Goal: Check status: Check status

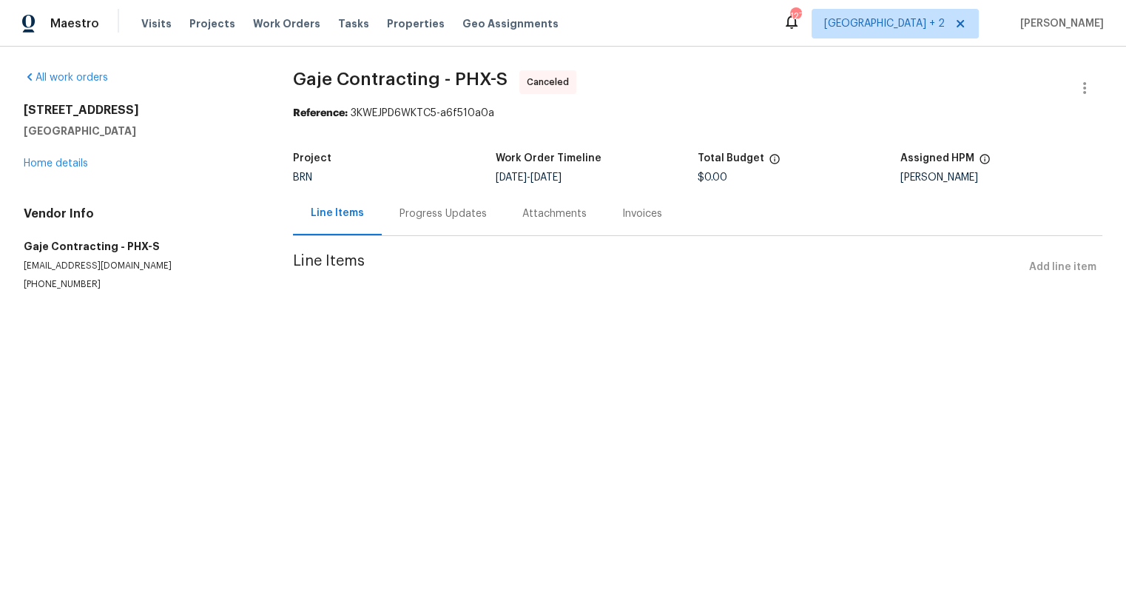
click at [416, 223] on div "Progress Updates" at bounding box center [443, 214] width 123 height 44
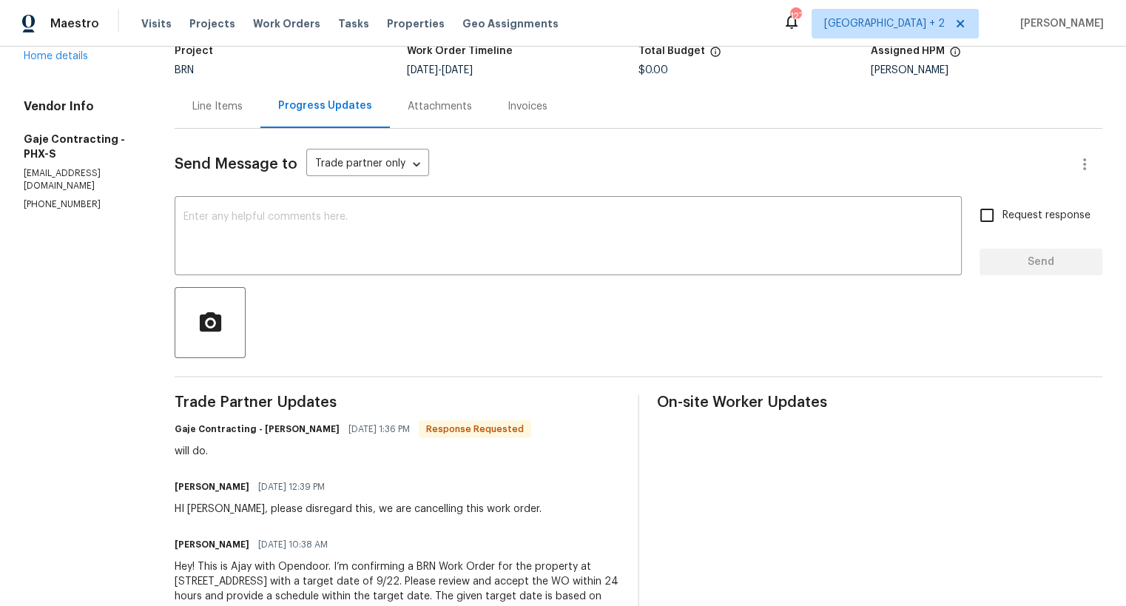
scroll to position [92, 0]
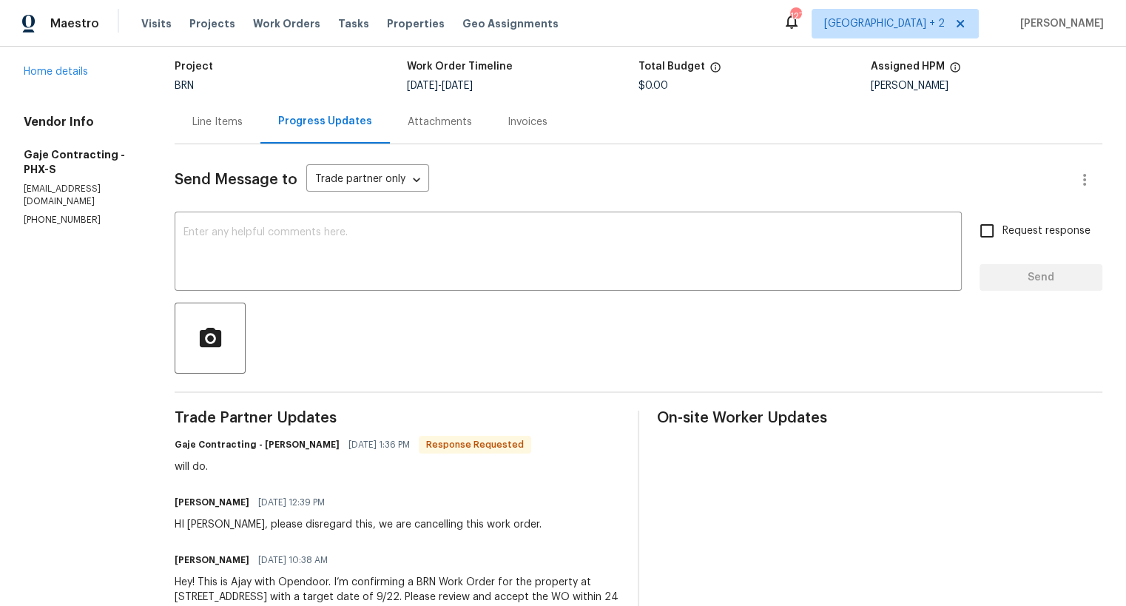
click at [220, 136] on div "Line Items" at bounding box center [218, 122] width 86 height 44
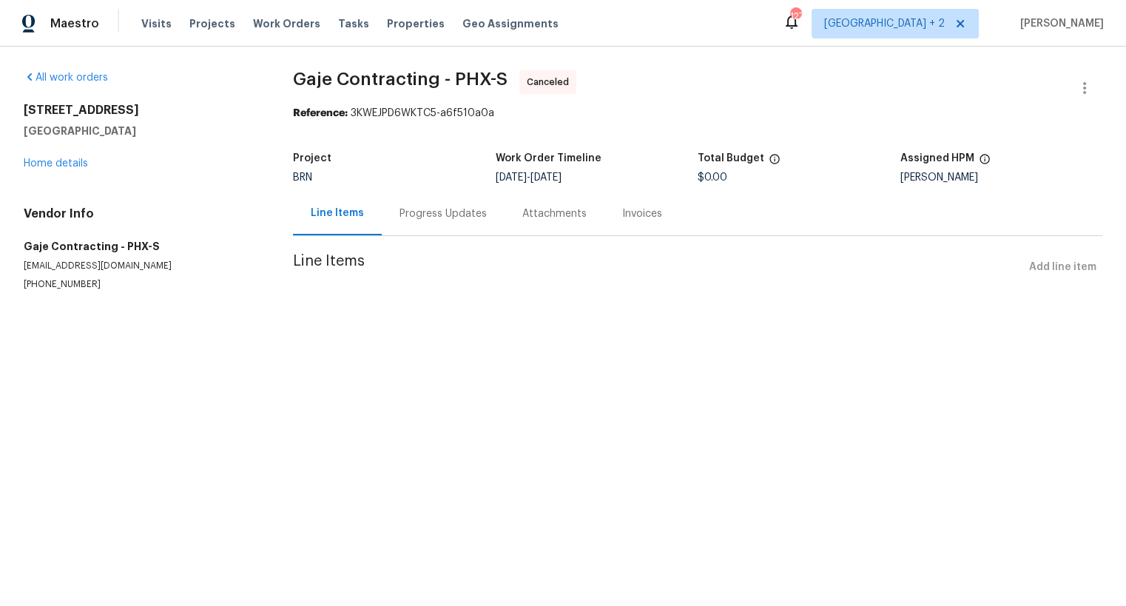
click at [529, 210] on div "Attachments" at bounding box center [554, 213] width 64 height 15
click at [438, 219] on div "Progress Updates" at bounding box center [440, 213] width 87 height 15
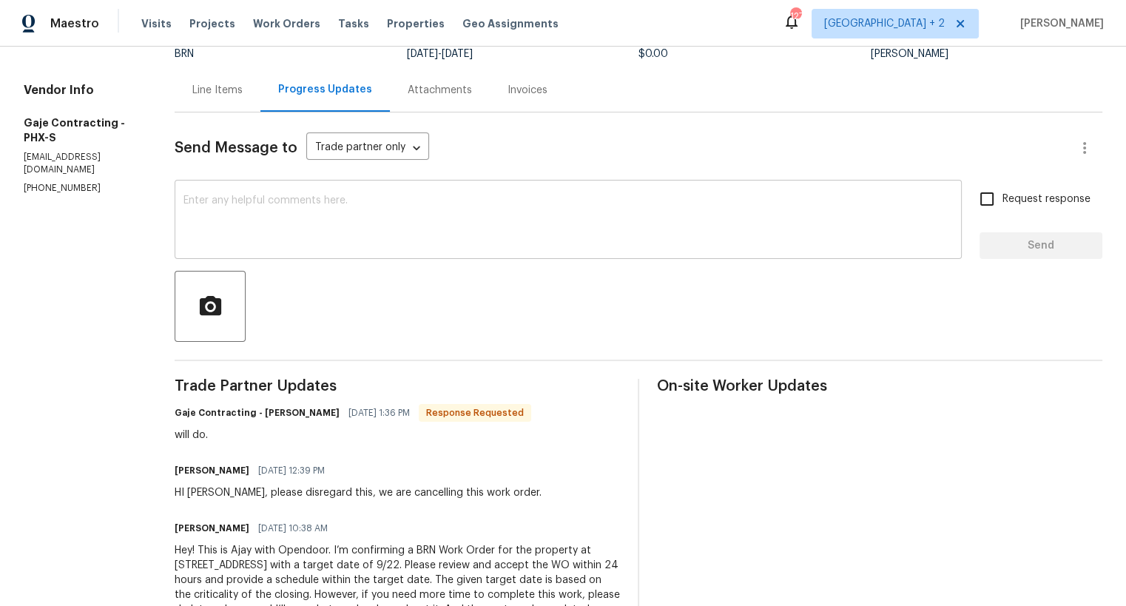
scroll to position [195, 0]
